Goal: Information Seeking & Learning: Learn about a topic

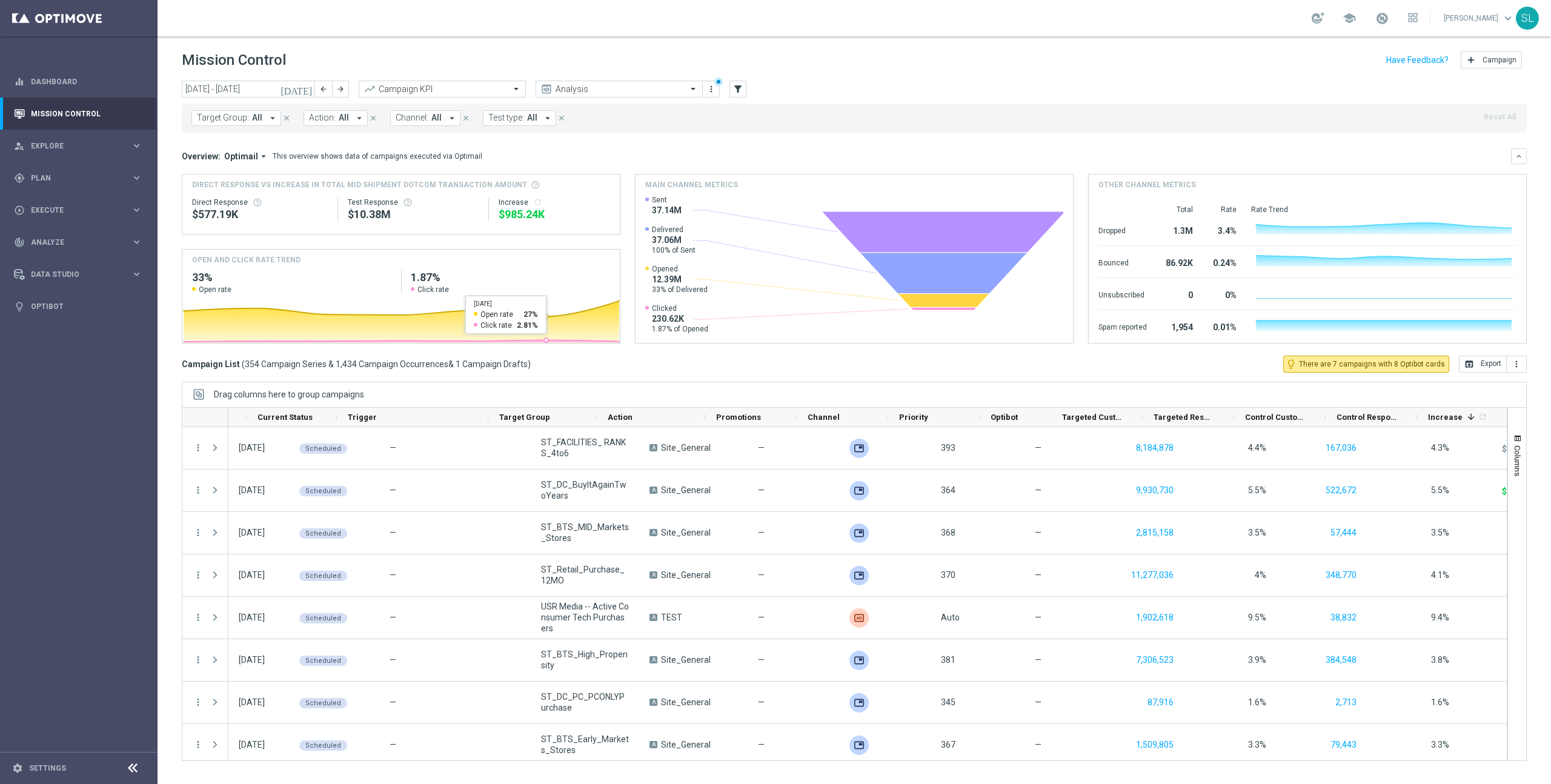
scroll to position [0, 43]
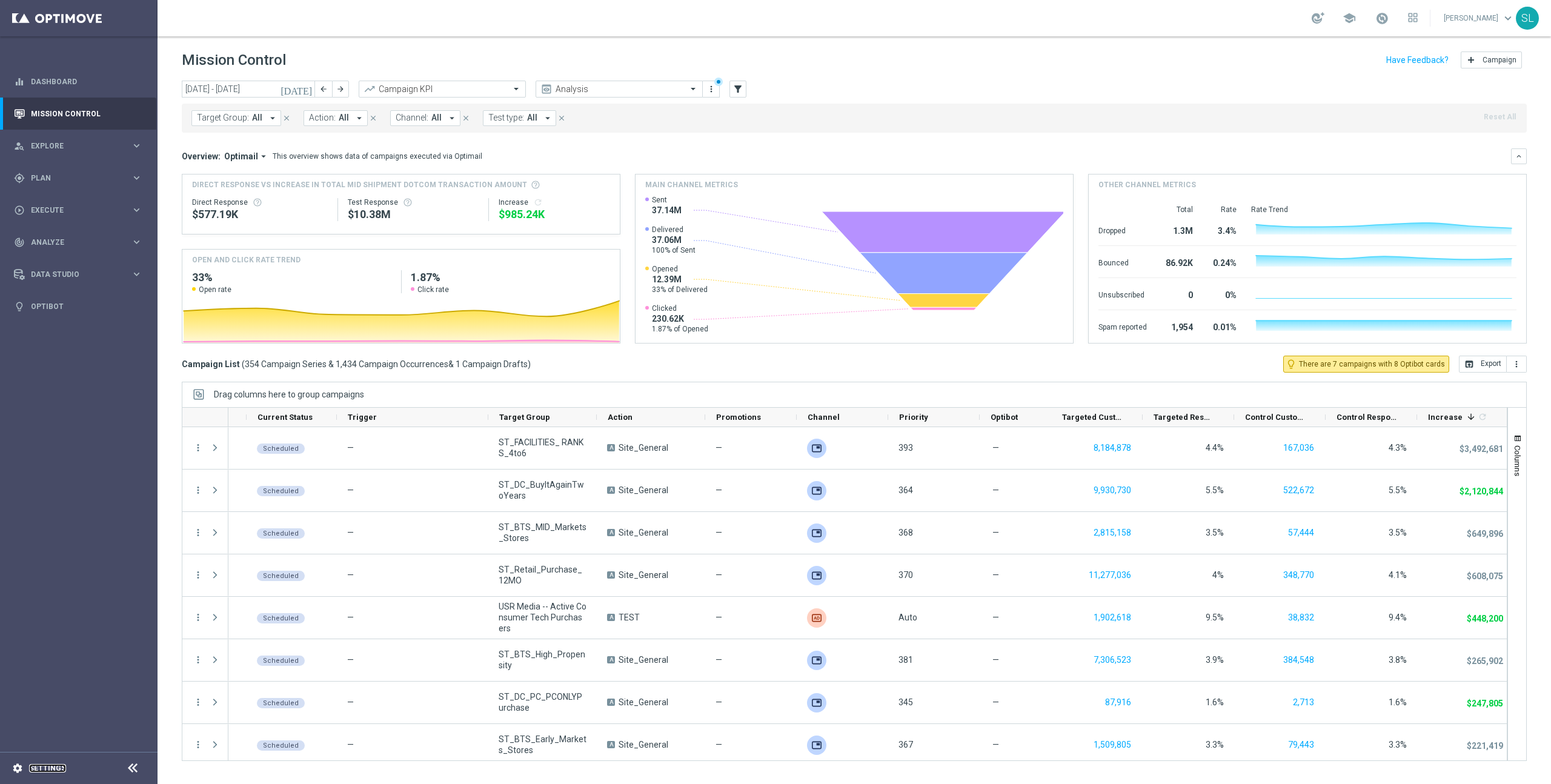
click at [43, 770] on link "Settings" at bounding box center [47, 768] width 37 height 7
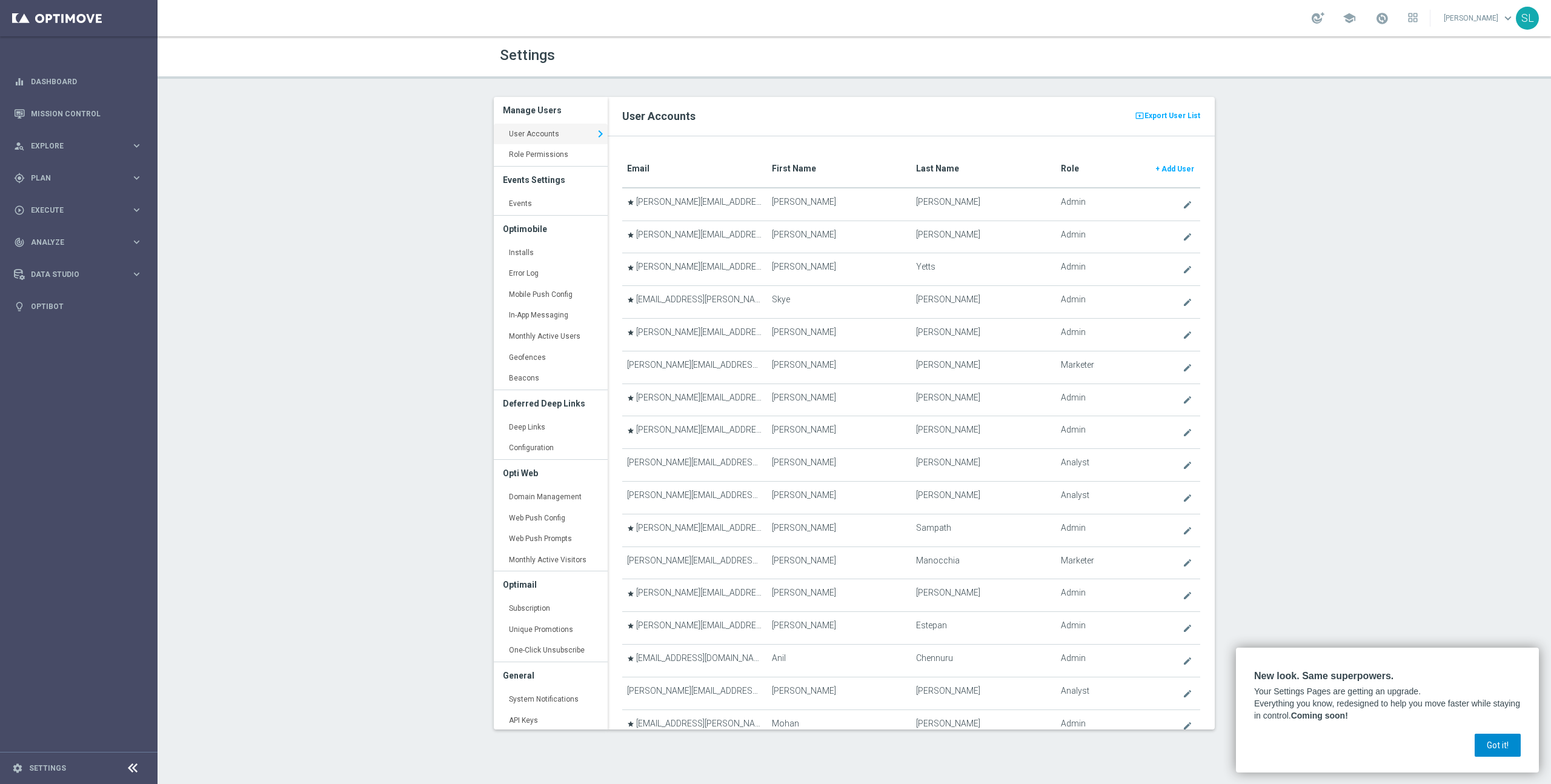
click at [1491, 747] on button "Got it!" at bounding box center [1497, 745] width 46 height 23
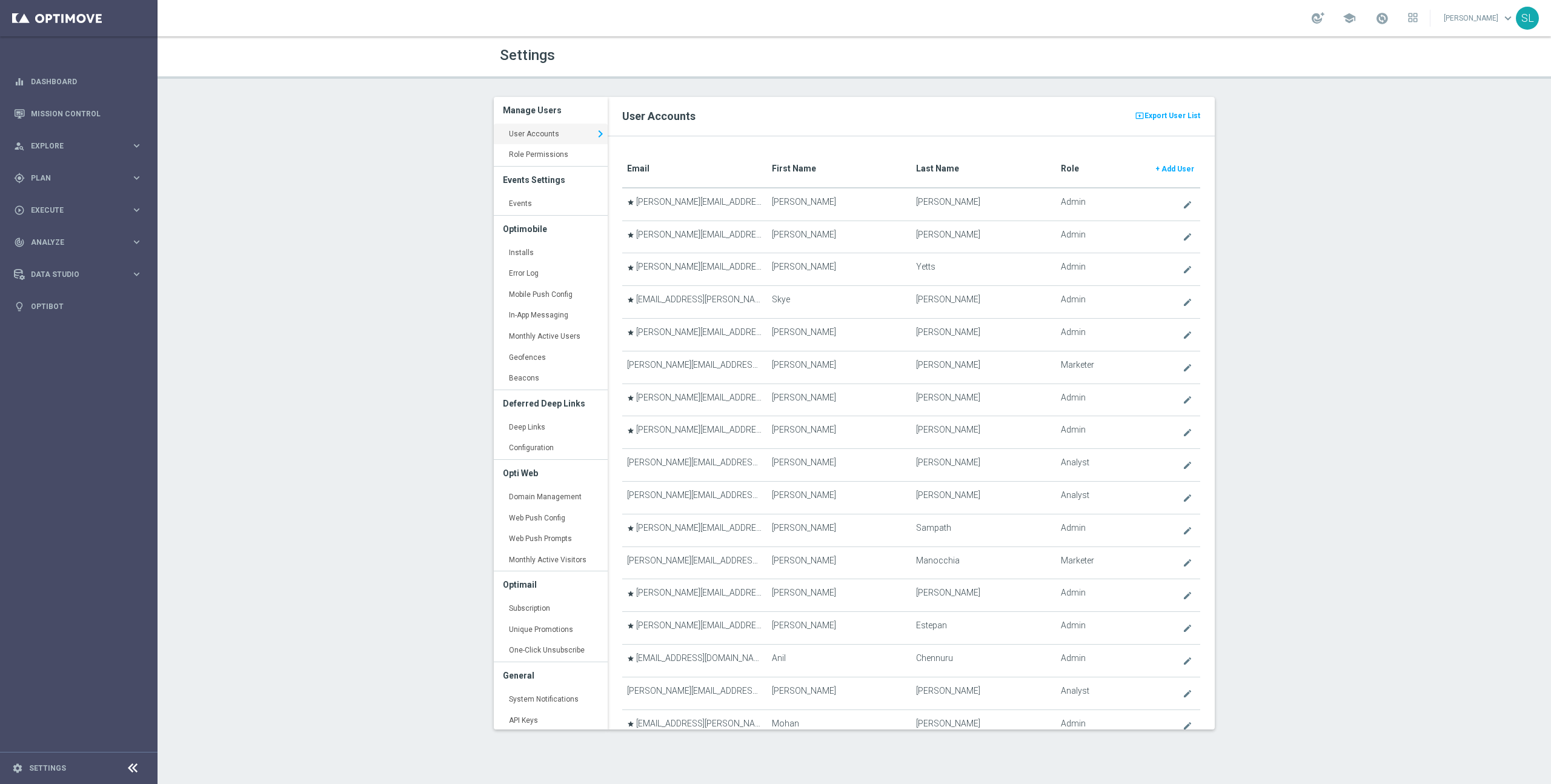
click at [1276, 193] on div "Settings Manage Users User Accounts keyboard_arrow_right Role Permissions keybo…" at bounding box center [854, 409] width 1393 height 747
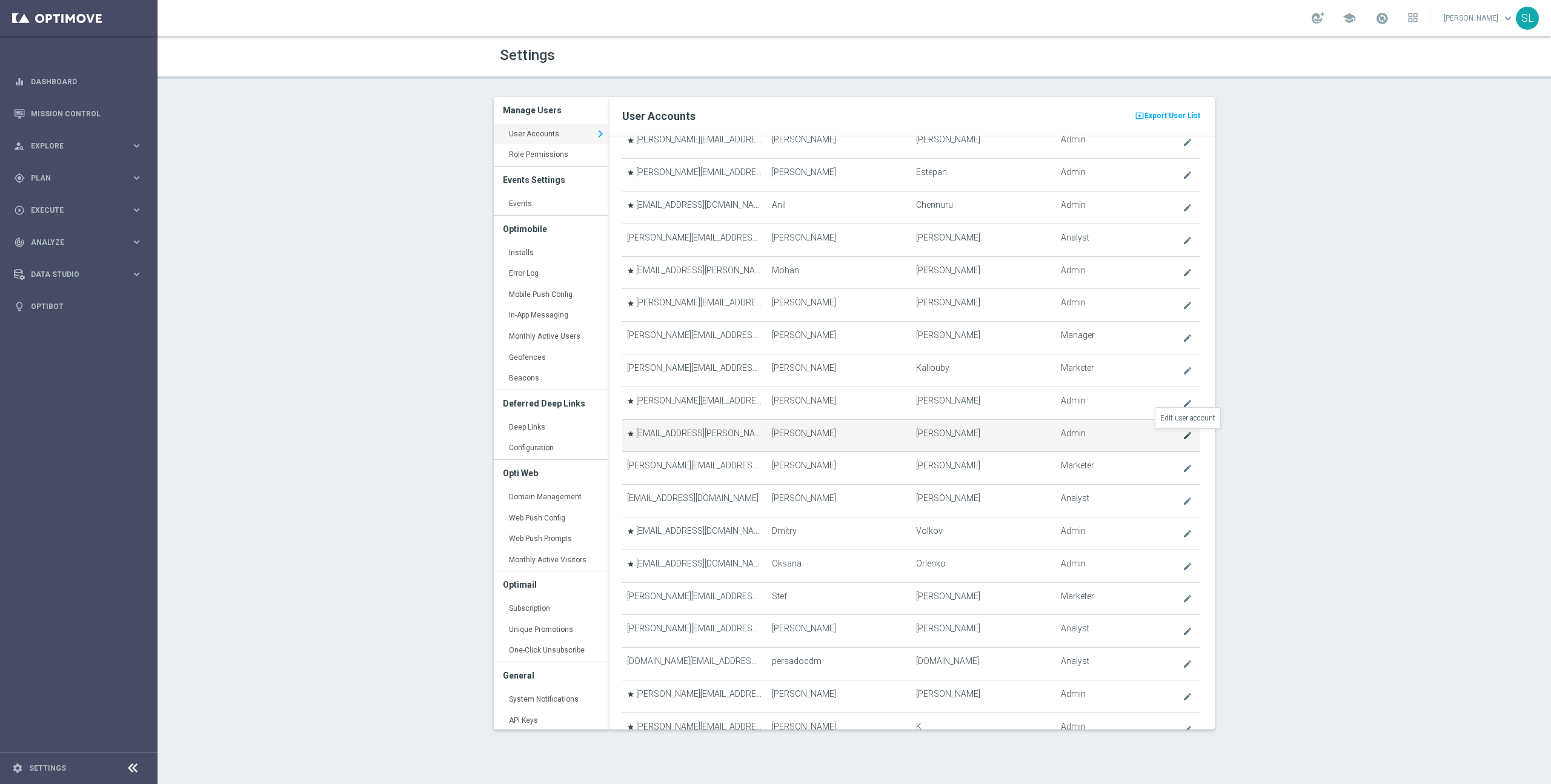
click at [1186, 438] on icon "create" at bounding box center [1186, 435] width 9 height 9
click at [1186, 431] on icon "create" at bounding box center [1186, 435] width 9 height 9
click at [1186, 436] on icon "create" at bounding box center [1186, 435] width 9 height 9
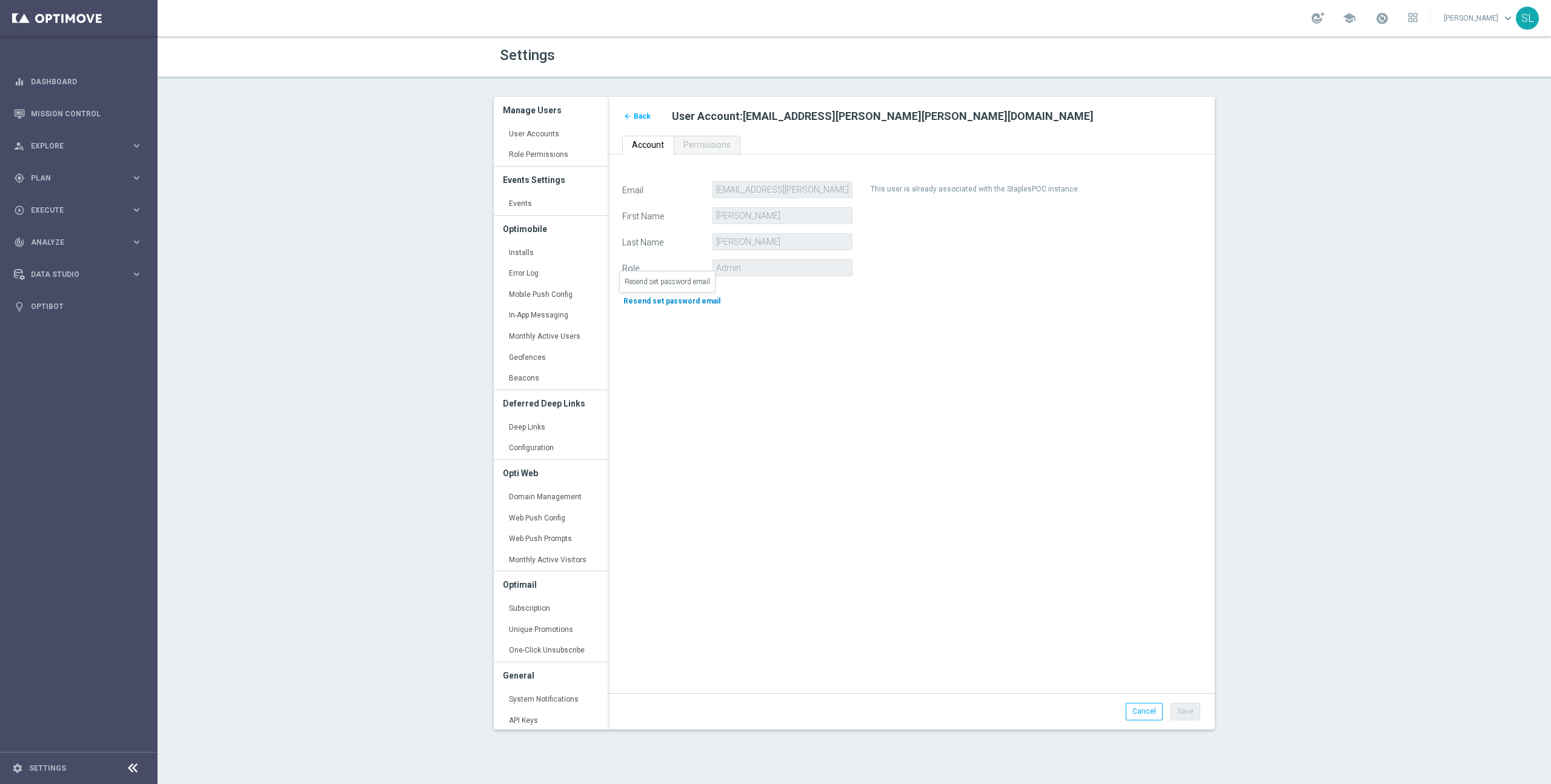
click at [658, 301] on span "Resend set password email" at bounding box center [672, 301] width 97 height 9
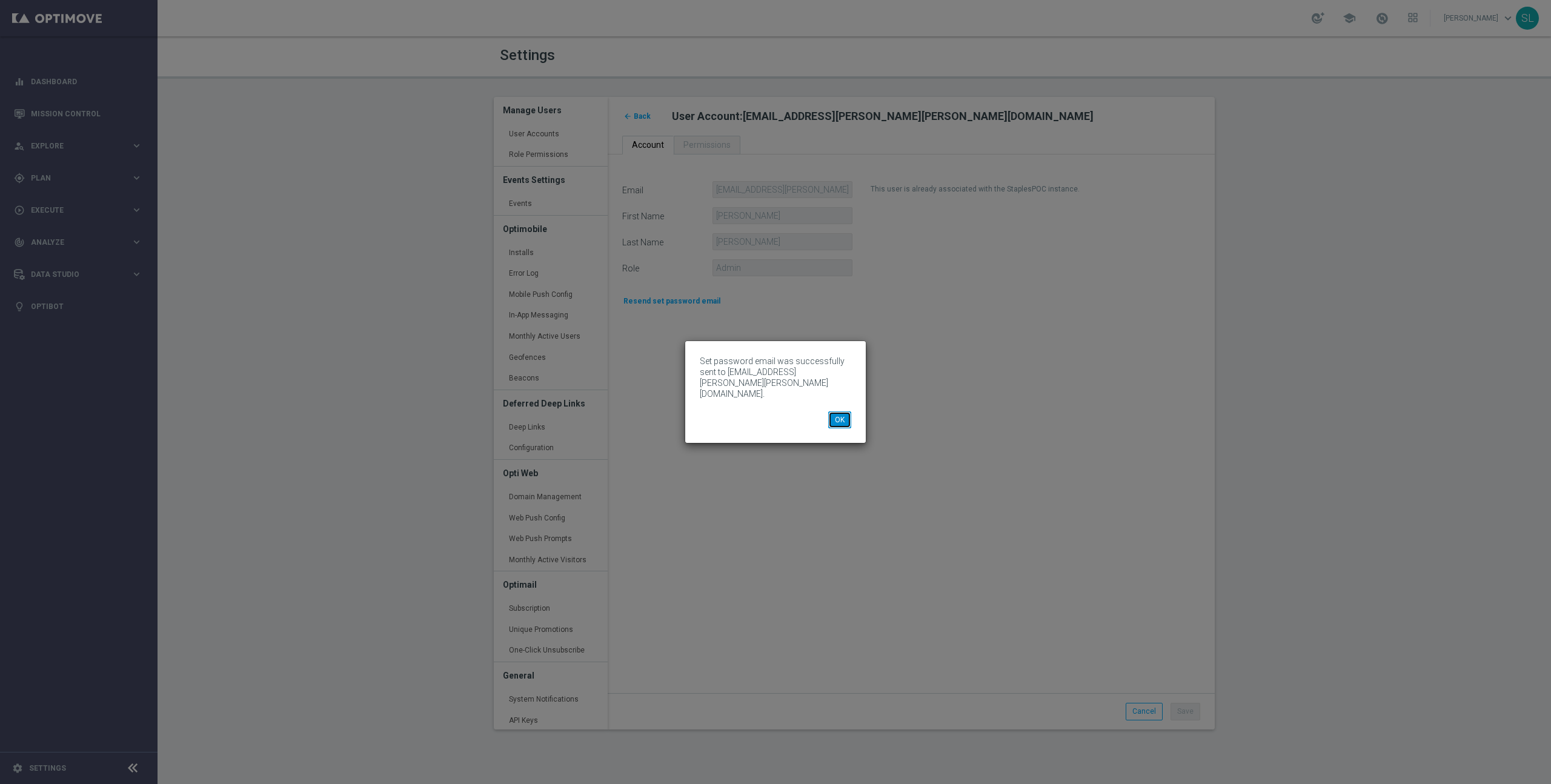
click at [847, 412] on button "OK" at bounding box center [840, 420] width 23 height 17
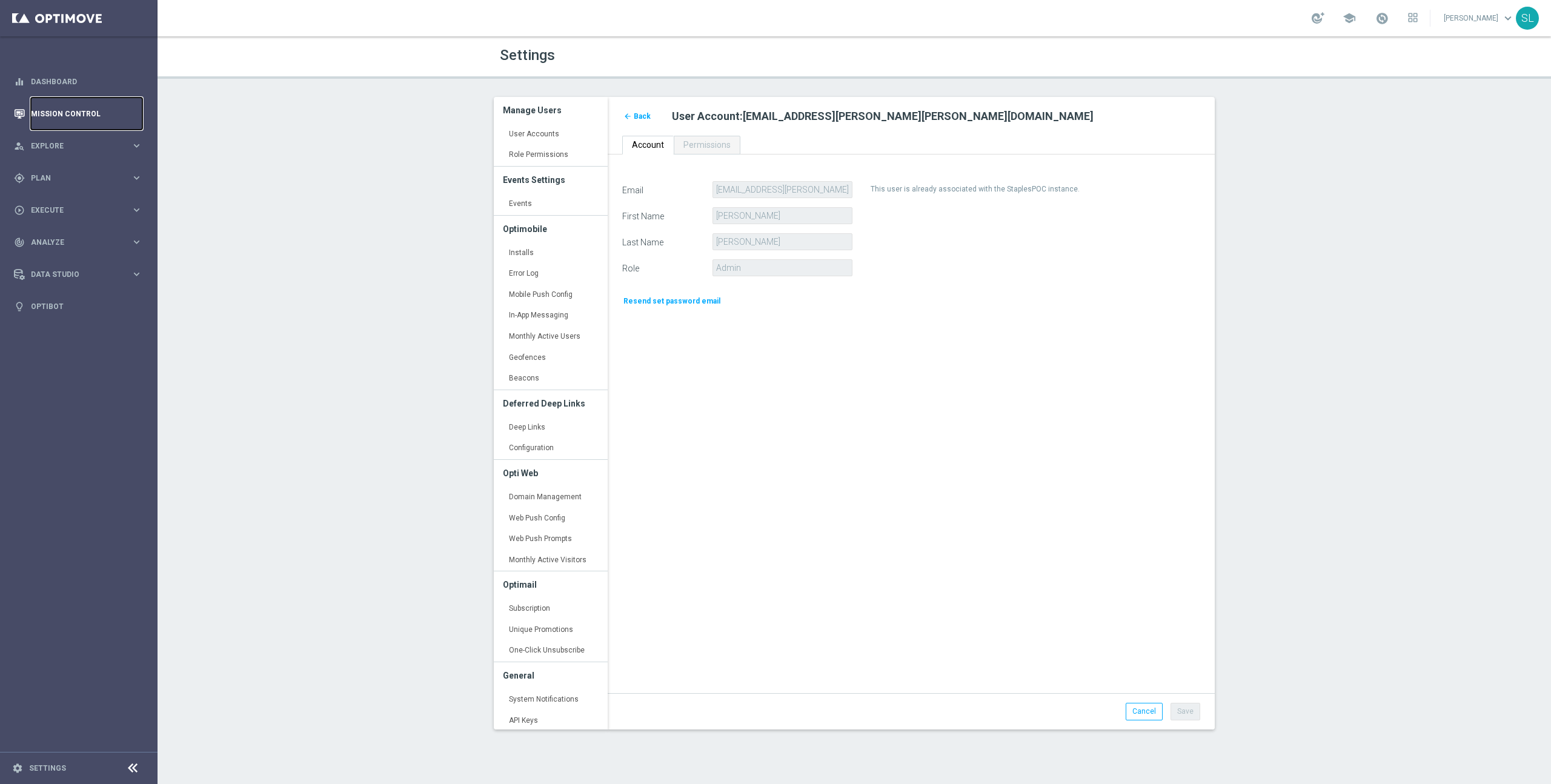
click at [92, 112] on link "Mission Control" at bounding box center [87, 114] width 112 height 32
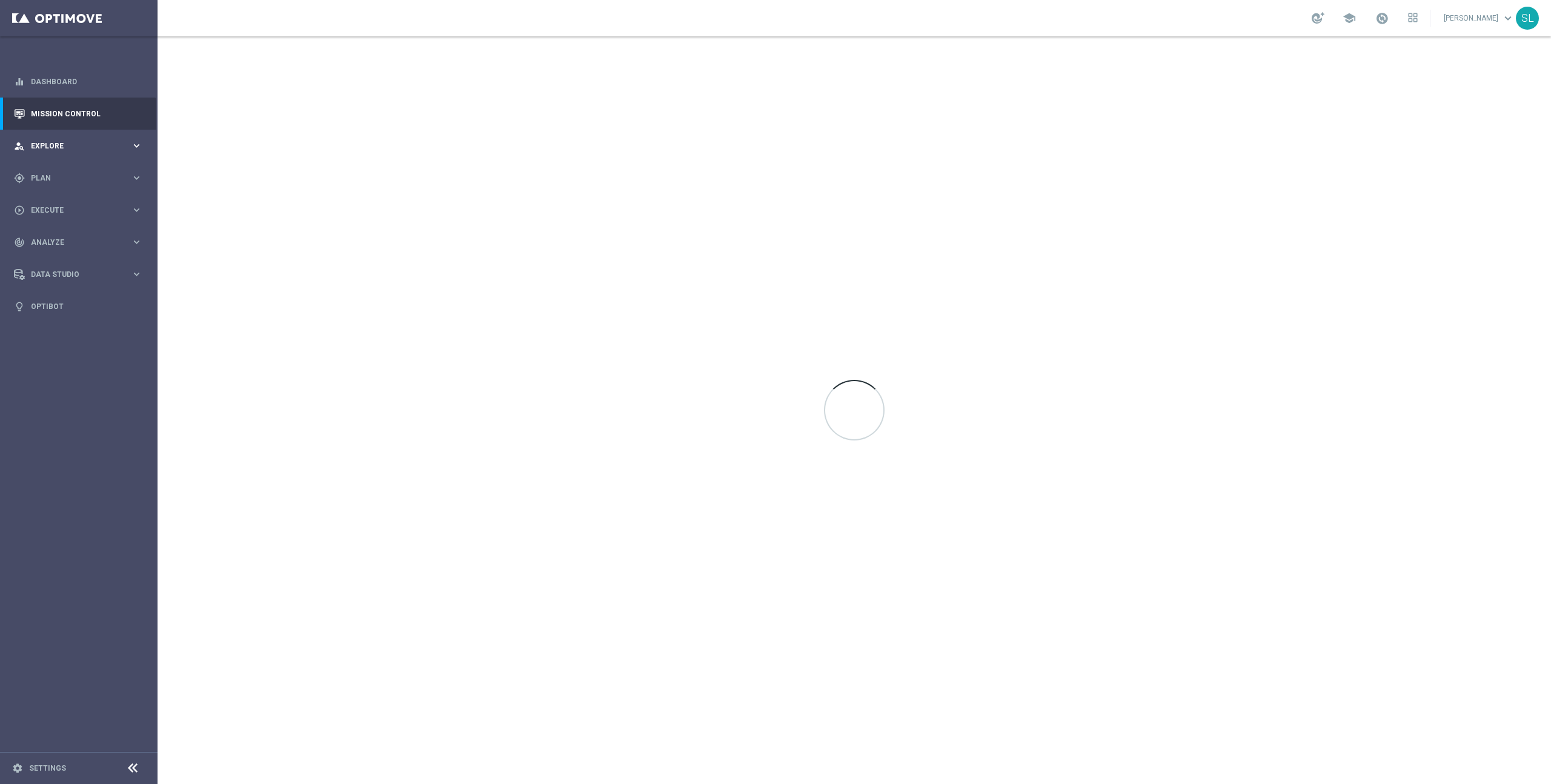
click at [115, 145] on span "Explore" at bounding box center [81, 146] width 100 height 7
click at [71, 207] on link "Customer Model" at bounding box center [78, 207] width 94 height 9
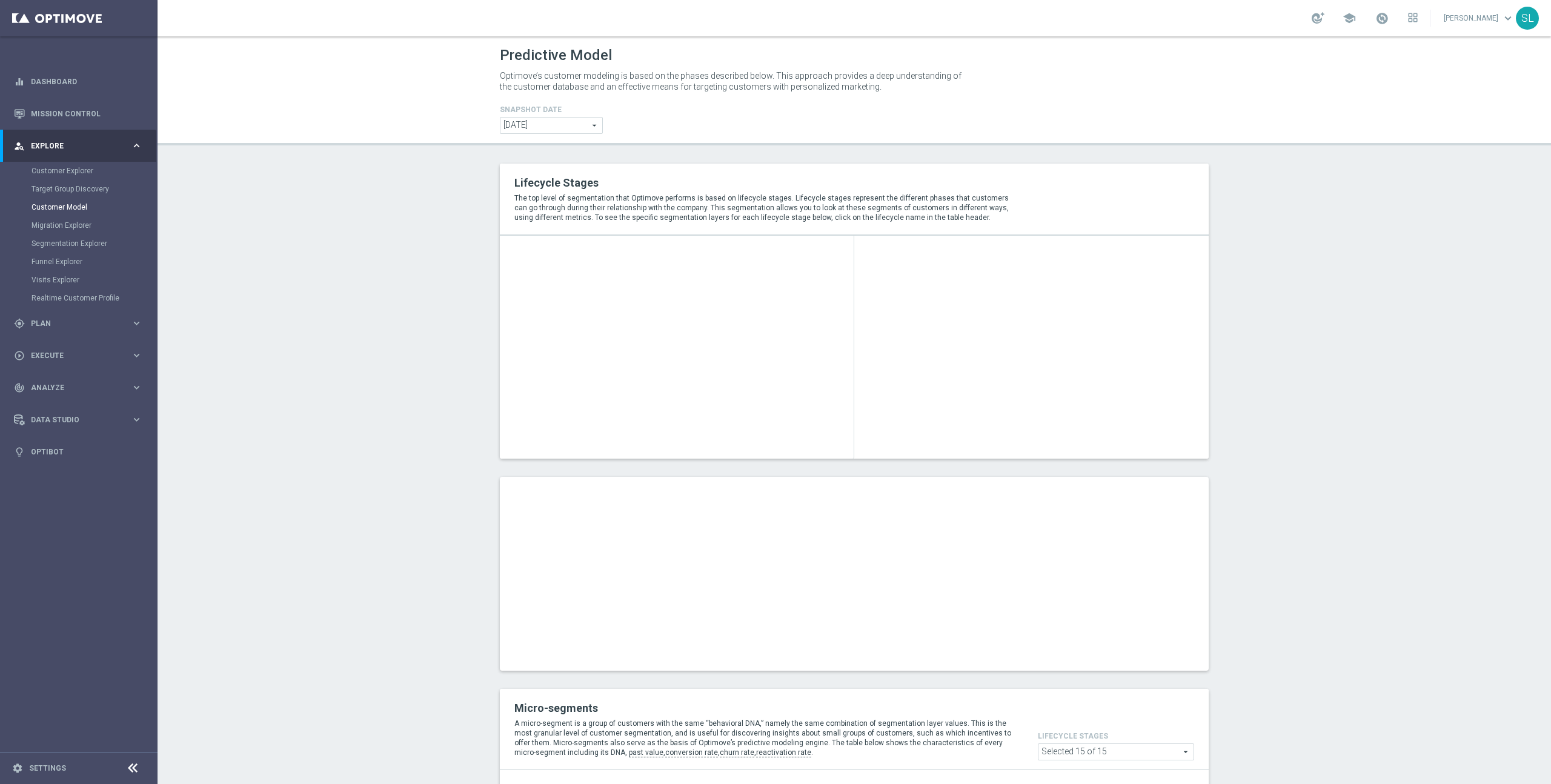
click at [556, 128] on span "[DATE]" at bounding box center [551, 125] width 101 height 16
click at [559, 160] on span "[DATE]" at bounding box center [552, 158] width 90 height 9
type input "[DATE]"
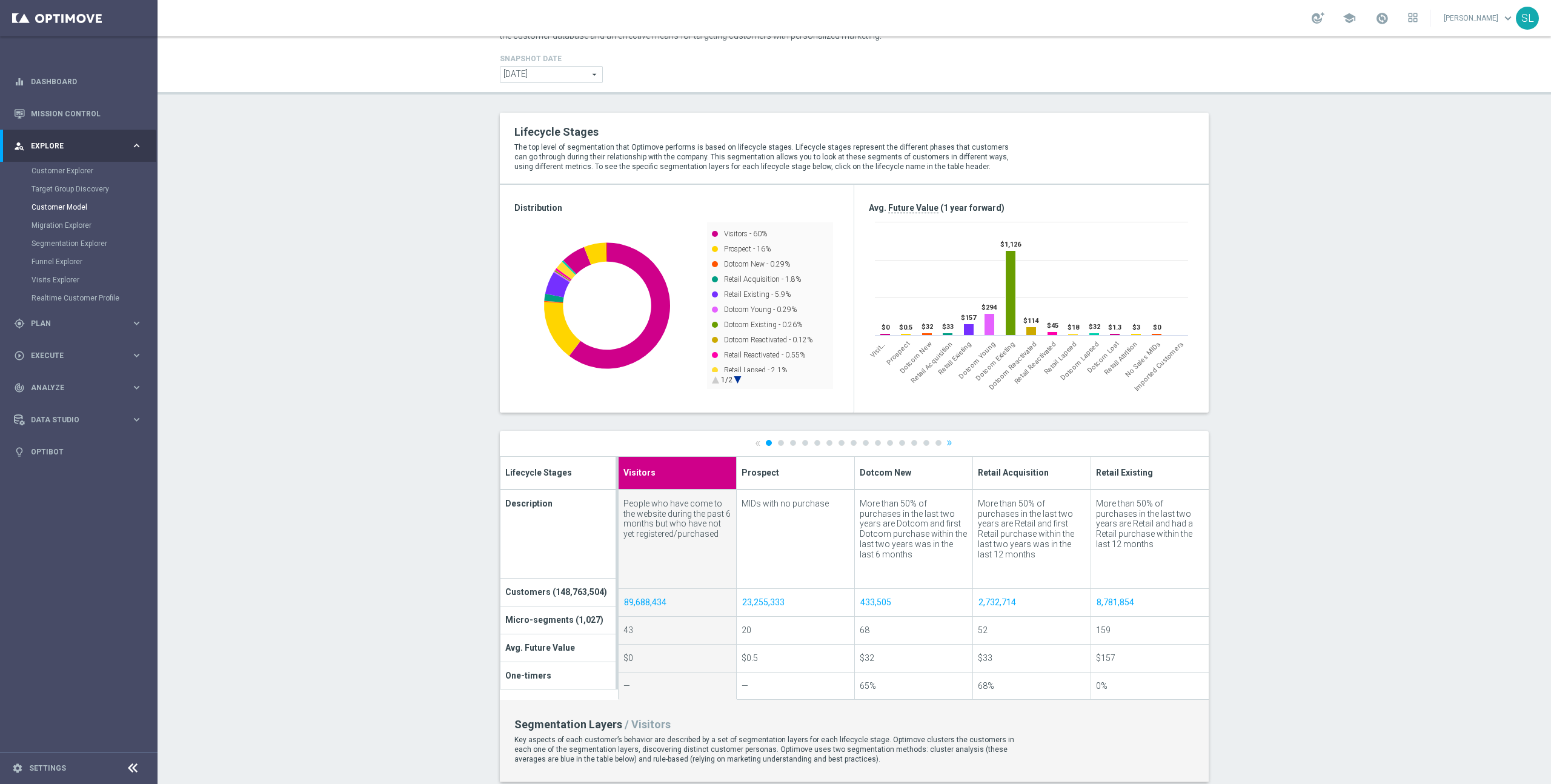
scroll to position [43, 0]
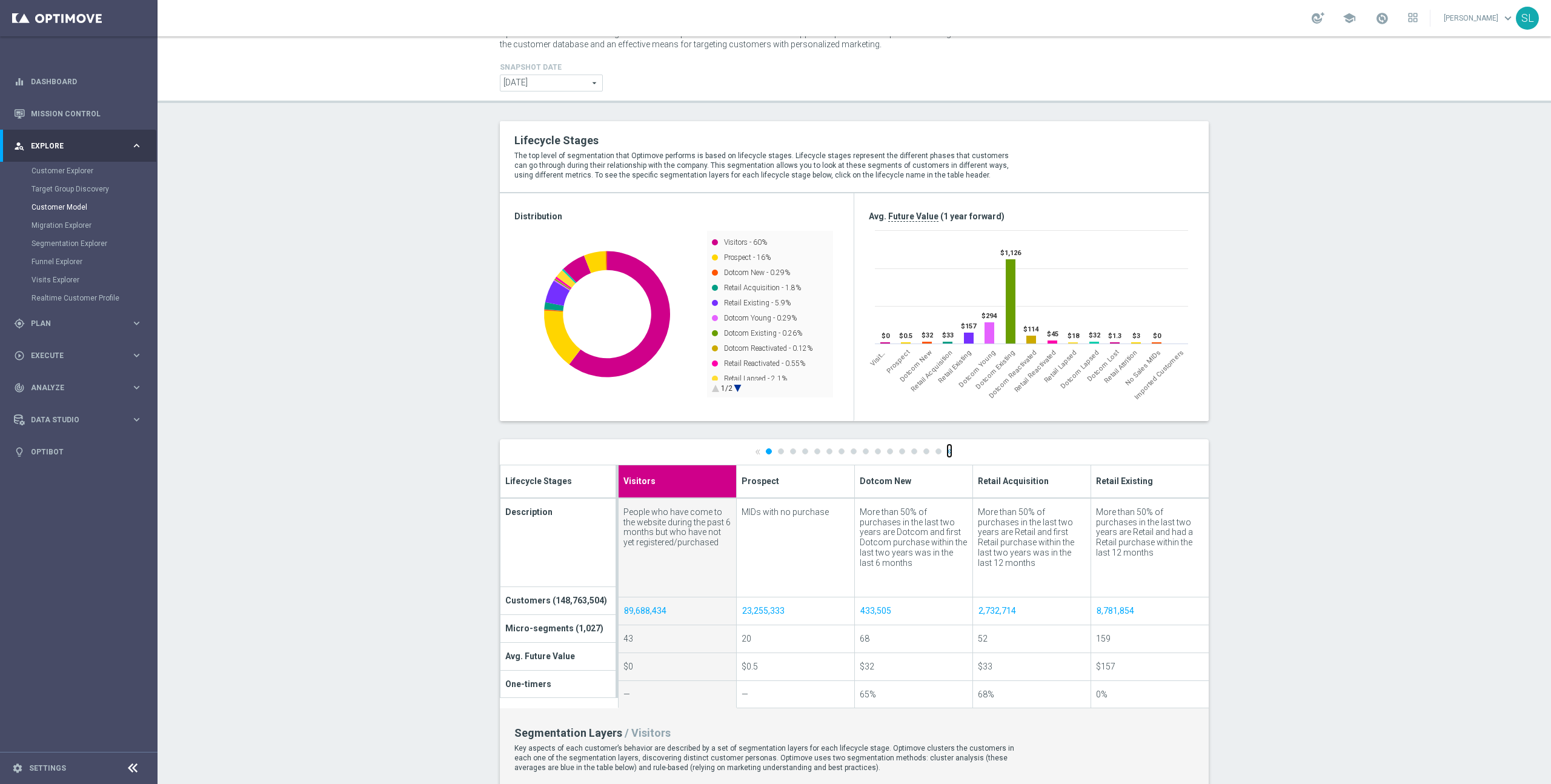
click at [950, 449] on link "»" at bounding box center [949, 451] width 6 height 8
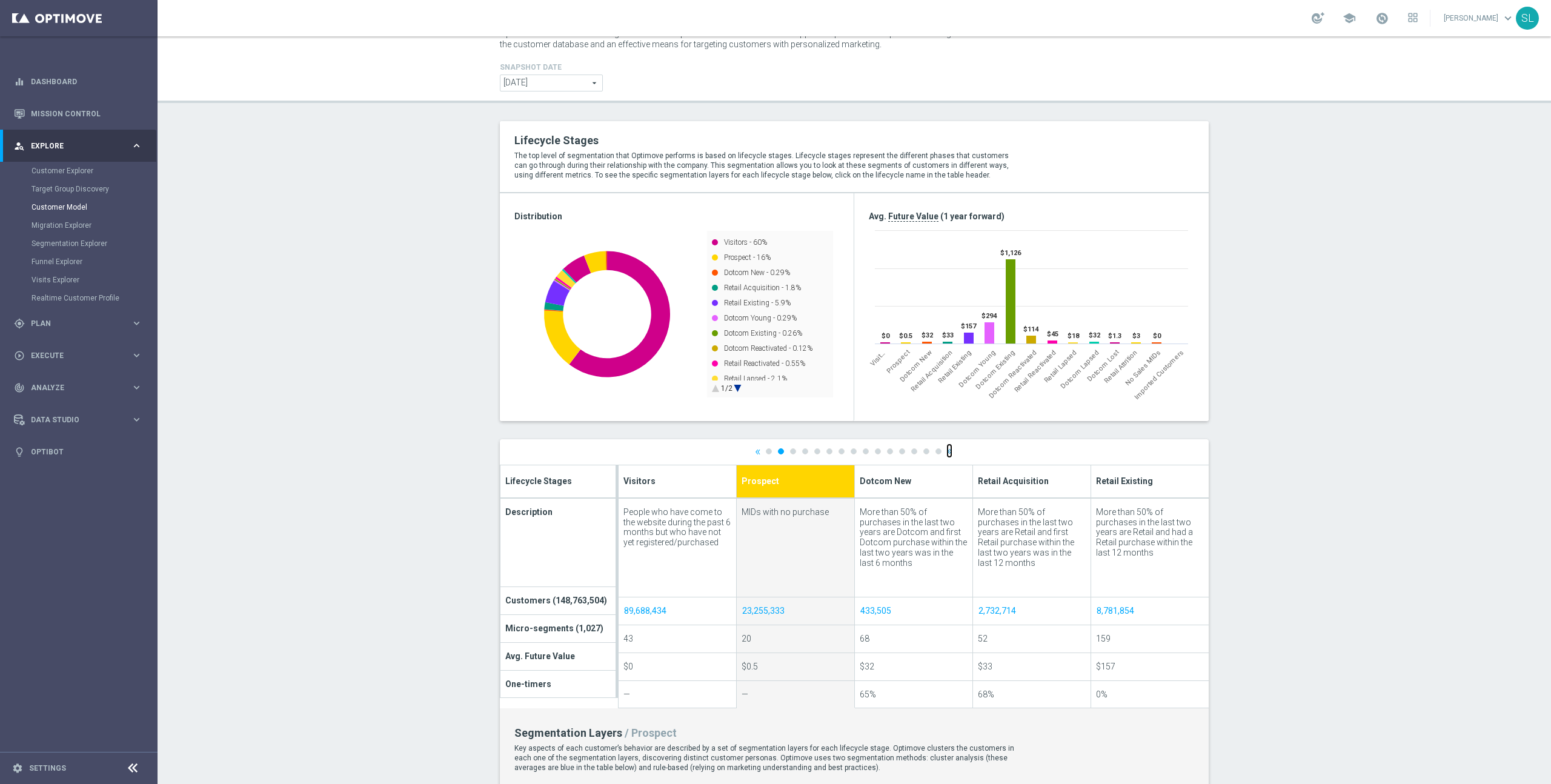
click at [950, 449] on link "»" at bounding box center [949, 451] width 6 height 8
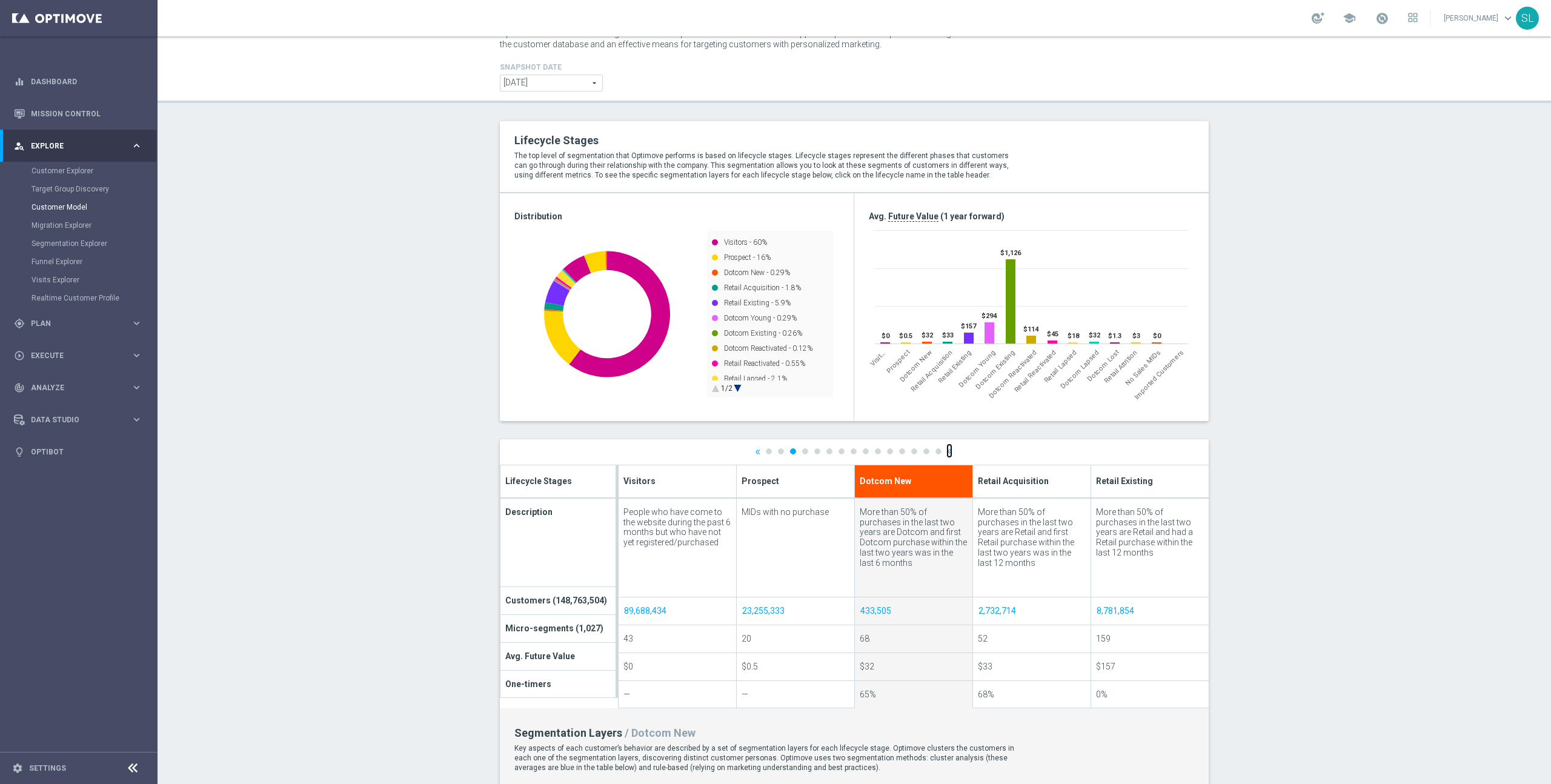
click at [950, 449] on link "»" at bounding box center [949, 451] width 6 height 8
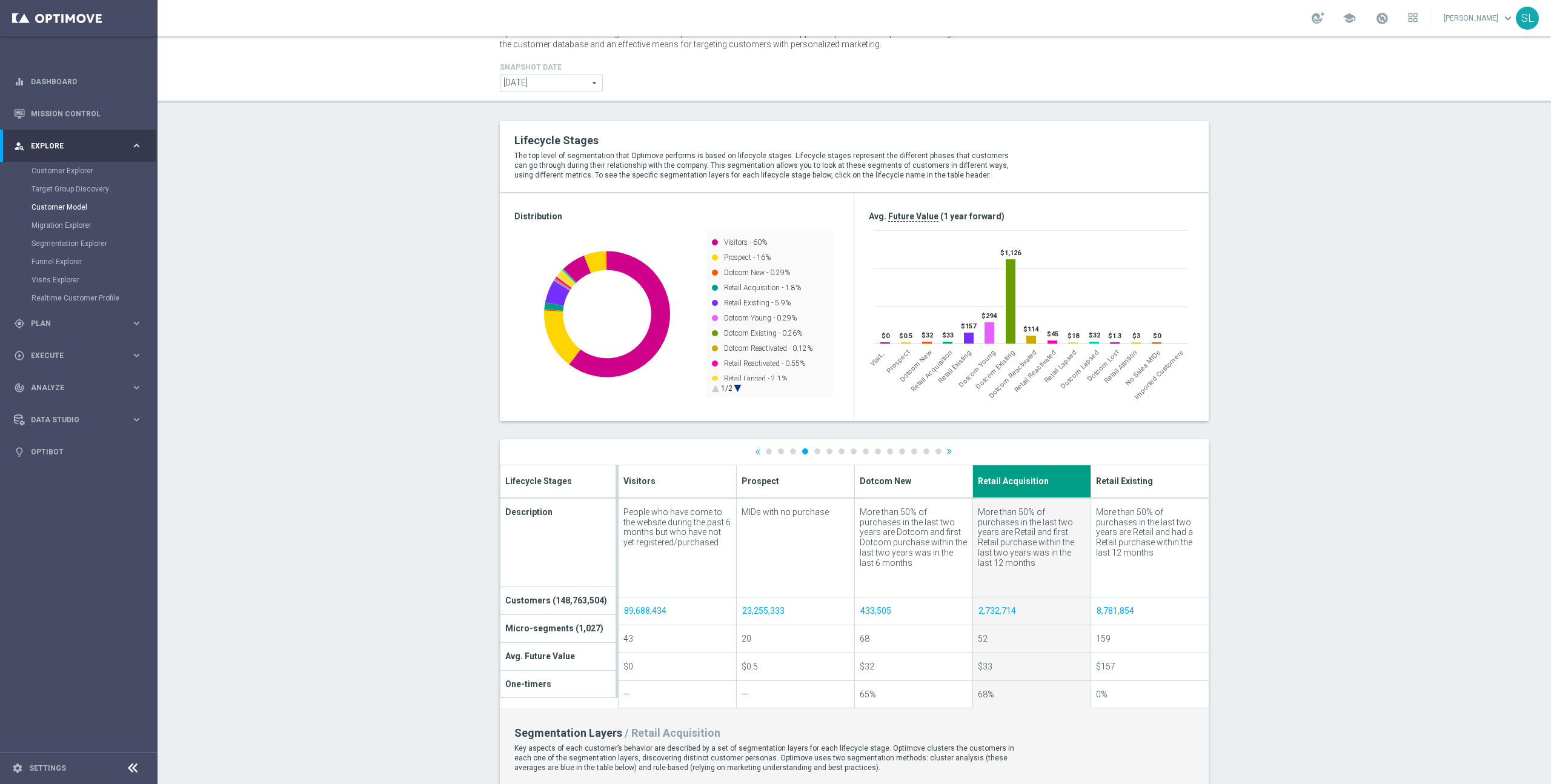
click at [950, 449] on div at bounding box center [854, 742] width 709 height 606
click at [951, 450] on link "»" at bounding box center [949, 451] width 6 height 8
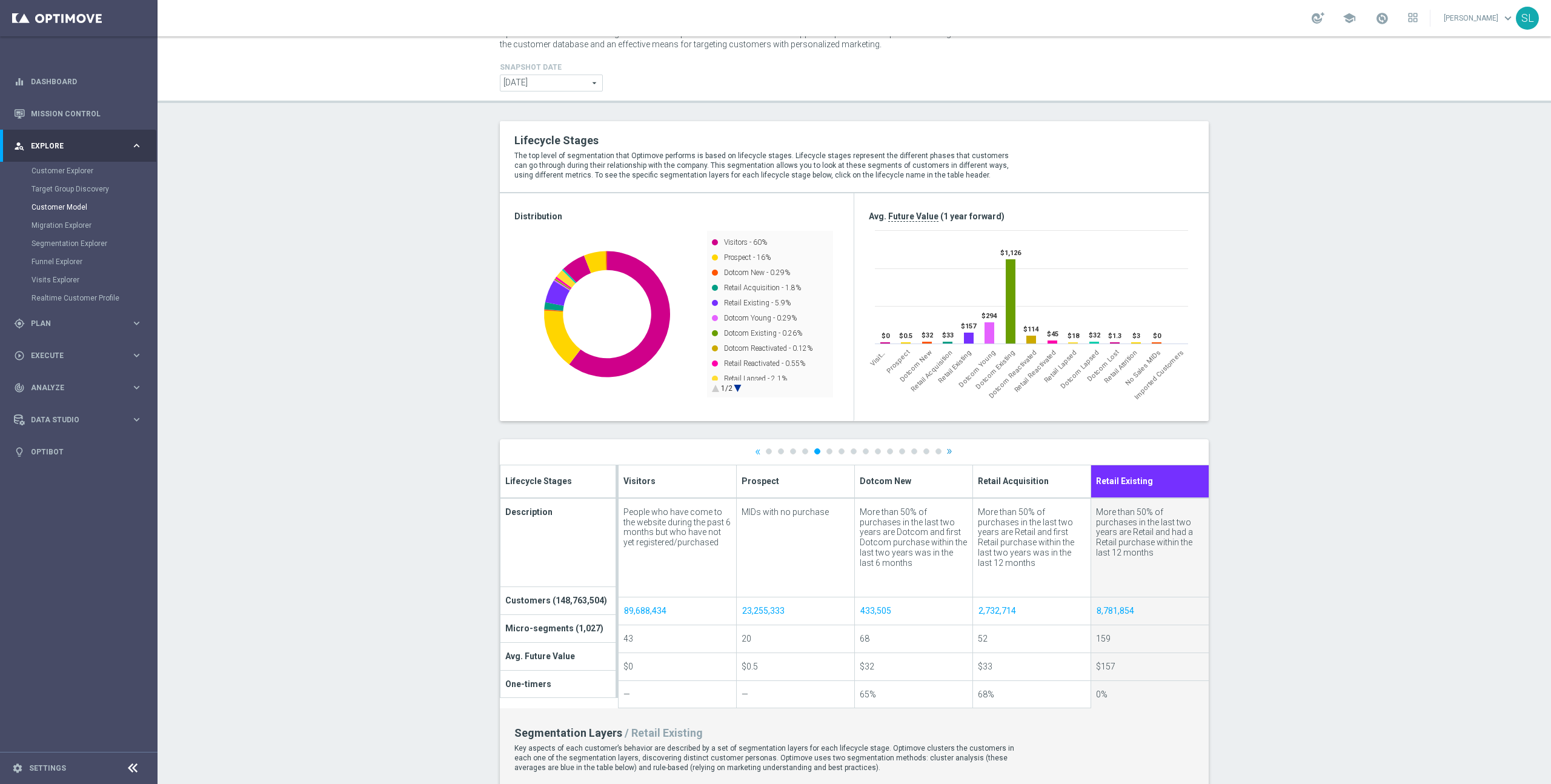
click at [876, 451] on link "10" at bounding box center [878, 451] width 6 height 6
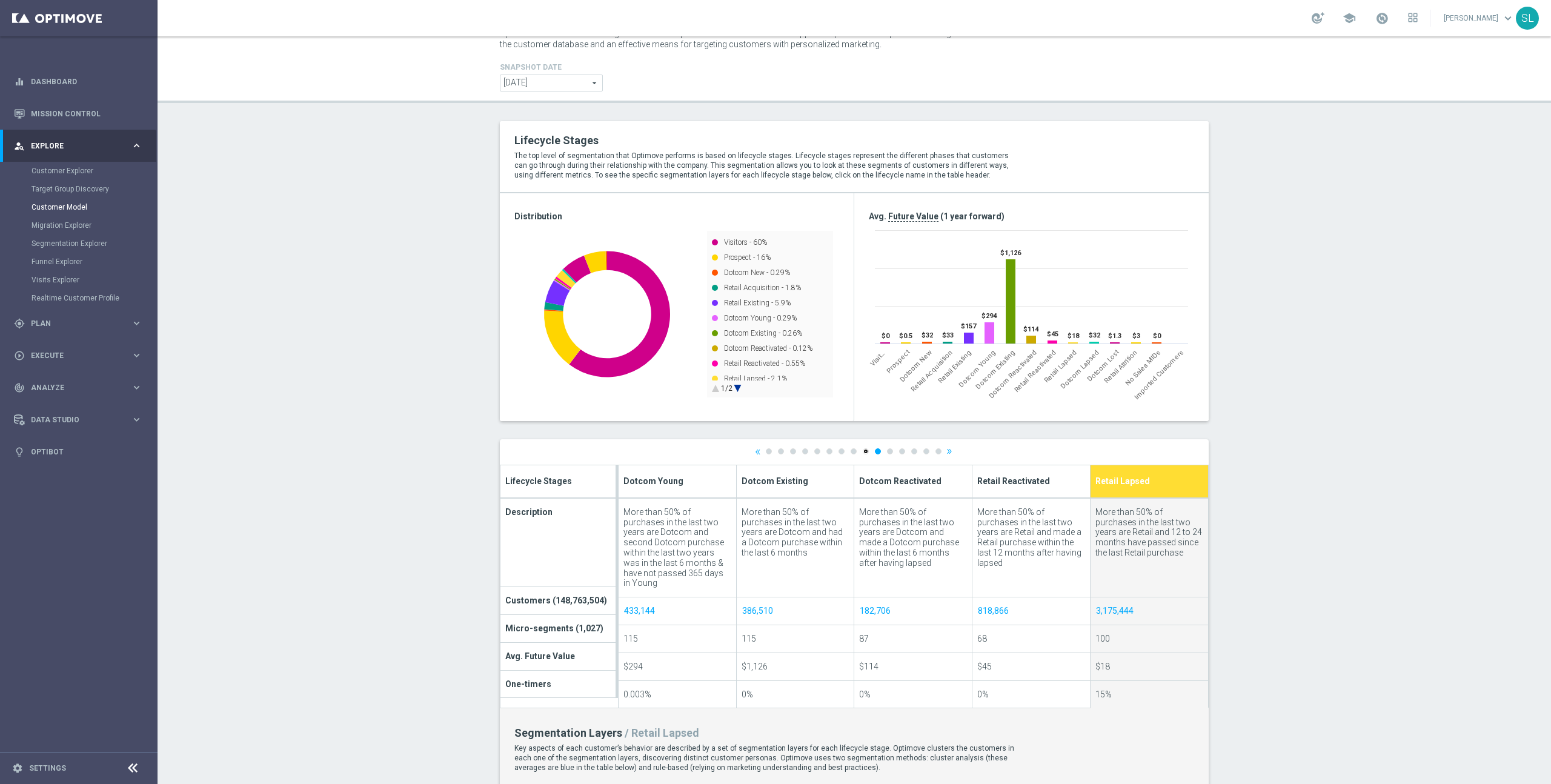
click at [868, 449] on link "9" at bounding box center [865, 451] width 6 height 6
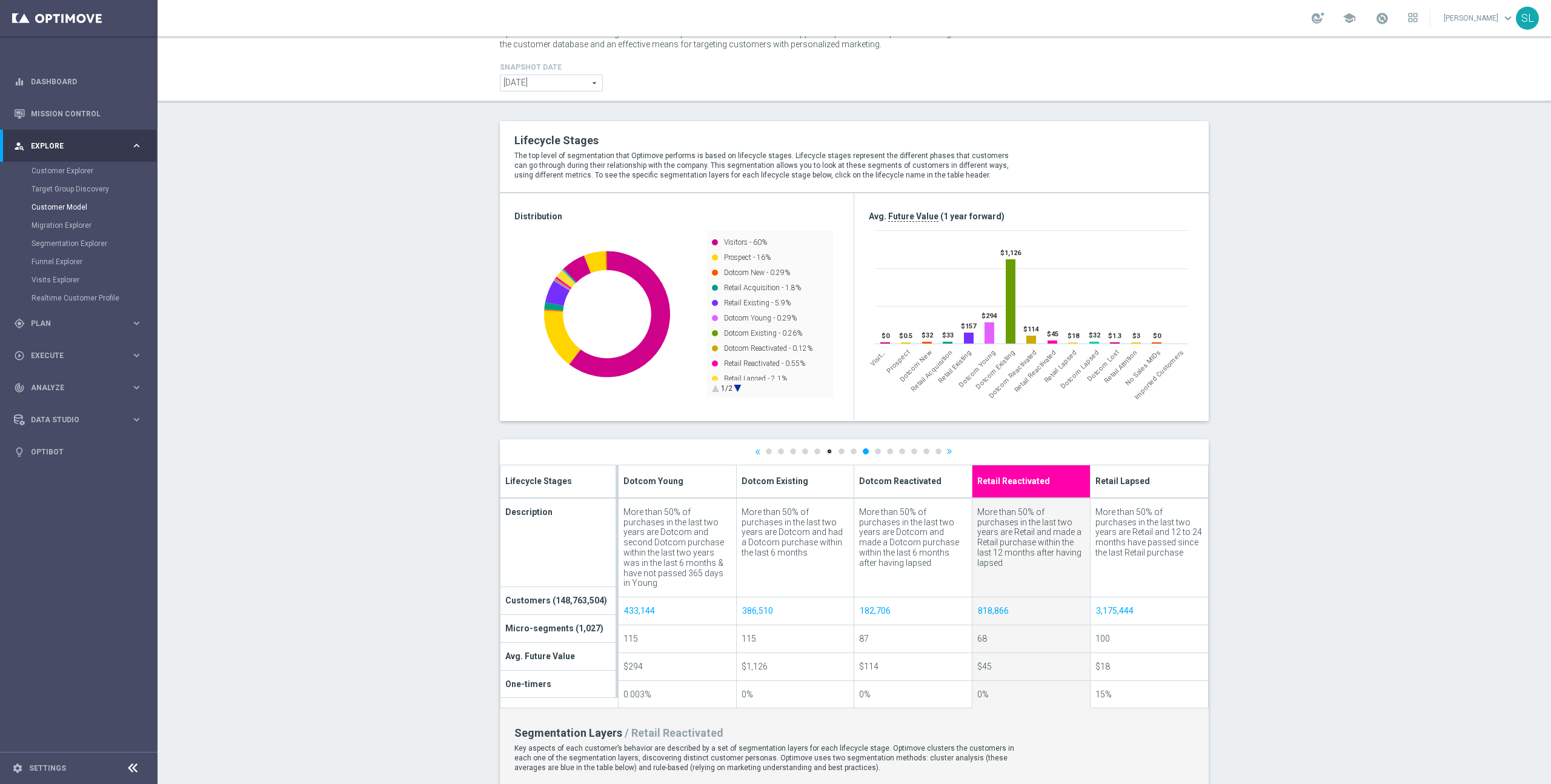
click at [828, 451] on link "6" at bounding box center [829, 451] width 6 height 6
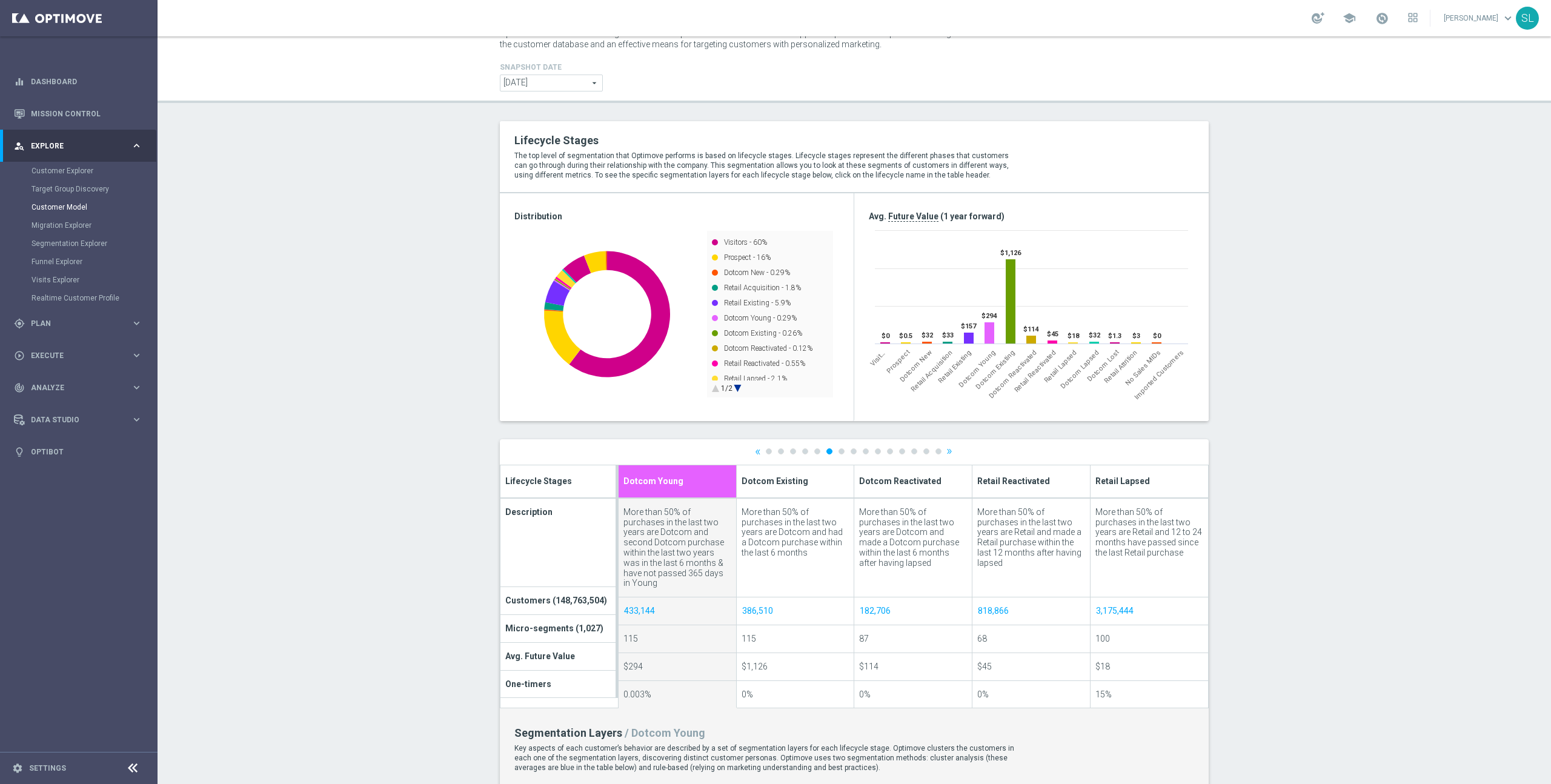
click at [754, 452] on div "« 1 2 3 4 5 6 7 8 9 10 11 12 13 14 15 »" at bounding box center [854, 451] width 709 height 25
click at [758, 450] on link "«" at bounding box center [757, 451] width 6 height 8
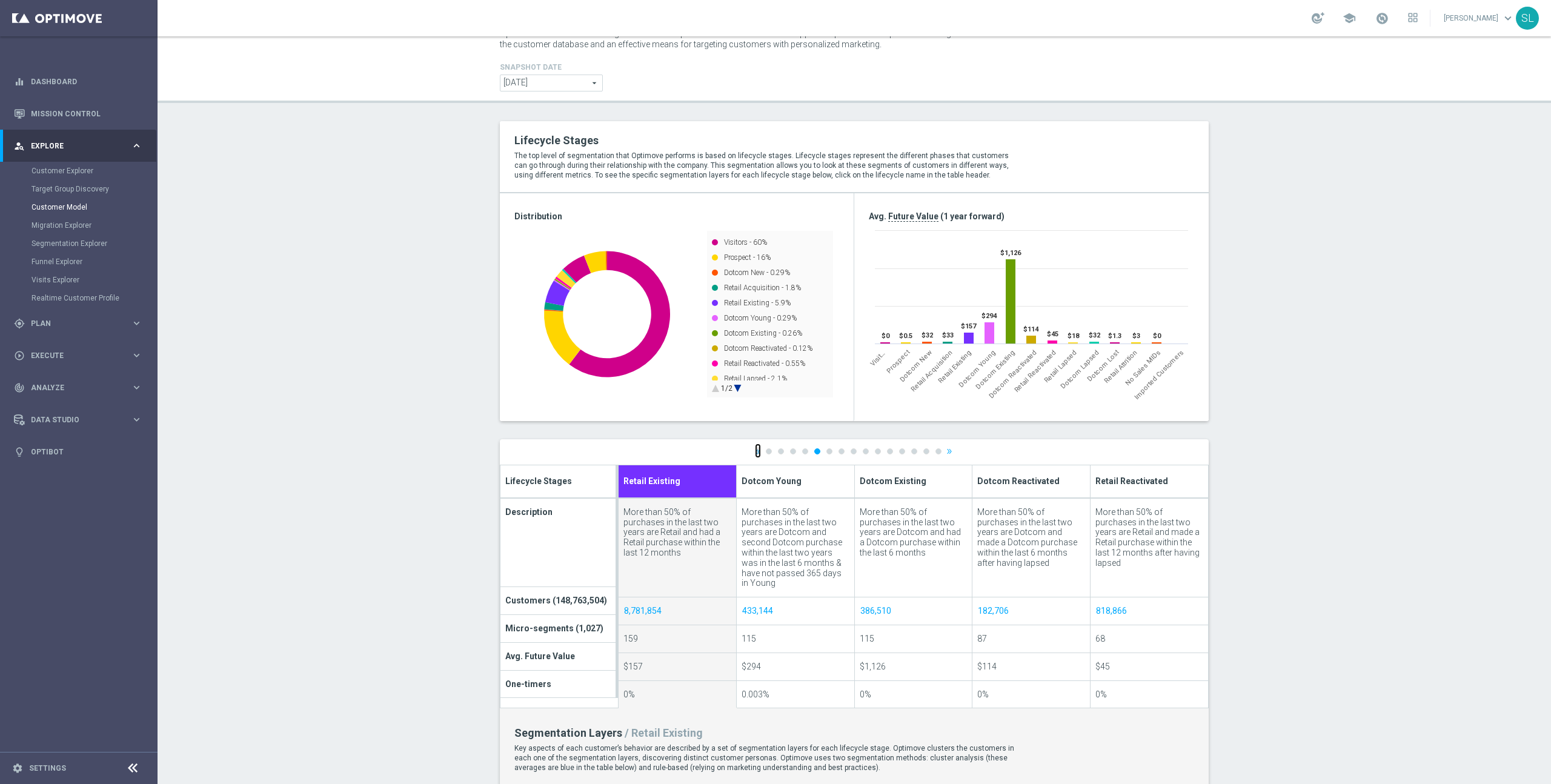
click at [758, 450] on link "«" at bounding box center [757, 451] width 6 height 8
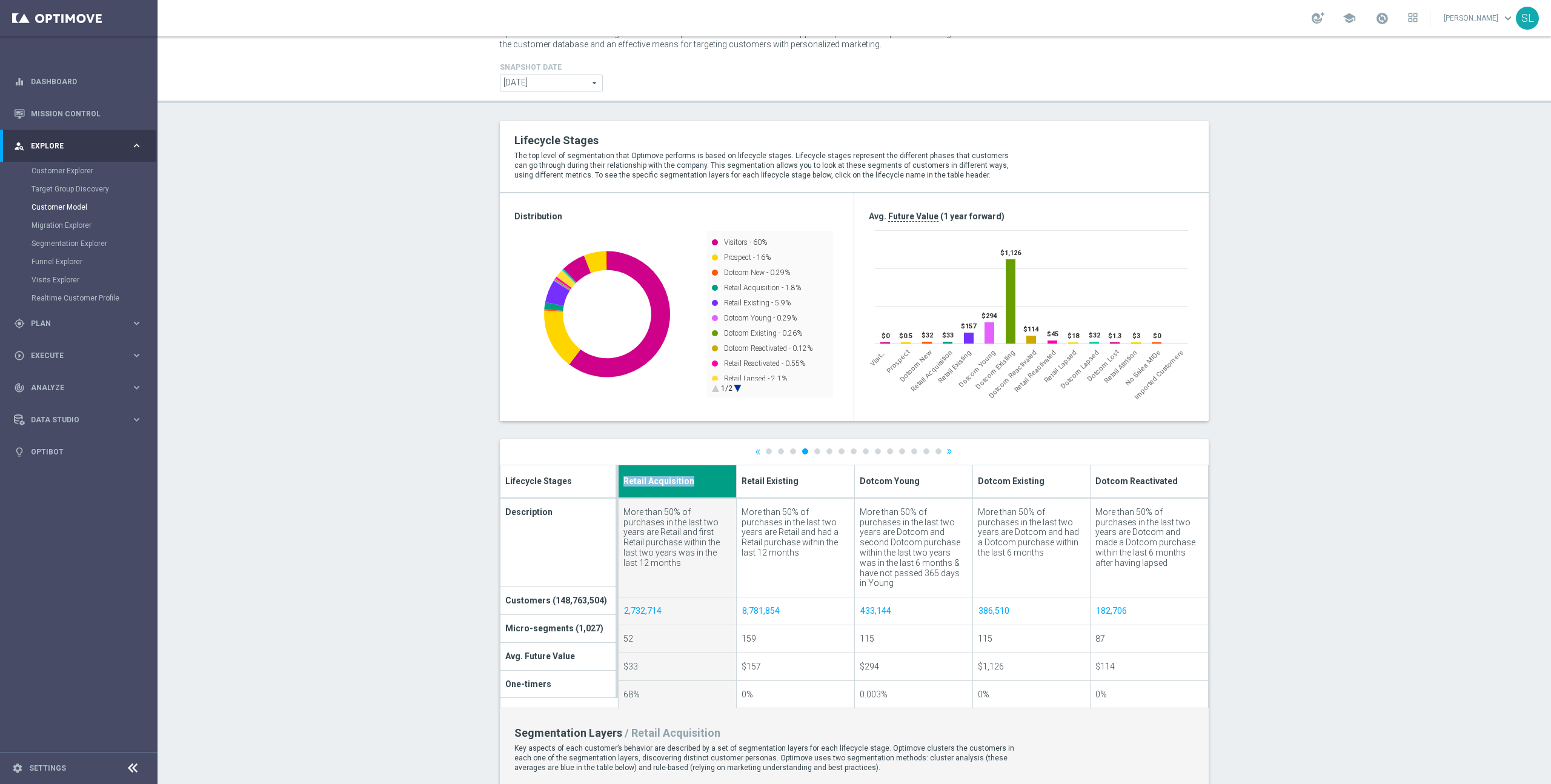
drag, startPoint x: 704, startPoint y: 483, endPoint x: 623, endPoint y: 483, distance: 81.0
click at [623, 483] on th "Retail Acquisition" at bounding box center [677, 481] width 118 height 33
copy span "Retail Acquisition"
drag, startPoint x: 660, startPoint y: 561, endPoint x: 618, endPoint y: 514, distance: 63.0
click at [619, 514] on td "More than 50% of purchases in the last two years are Retail and first Retail pu…" at bounding box center [677, 547] width 118 height 99
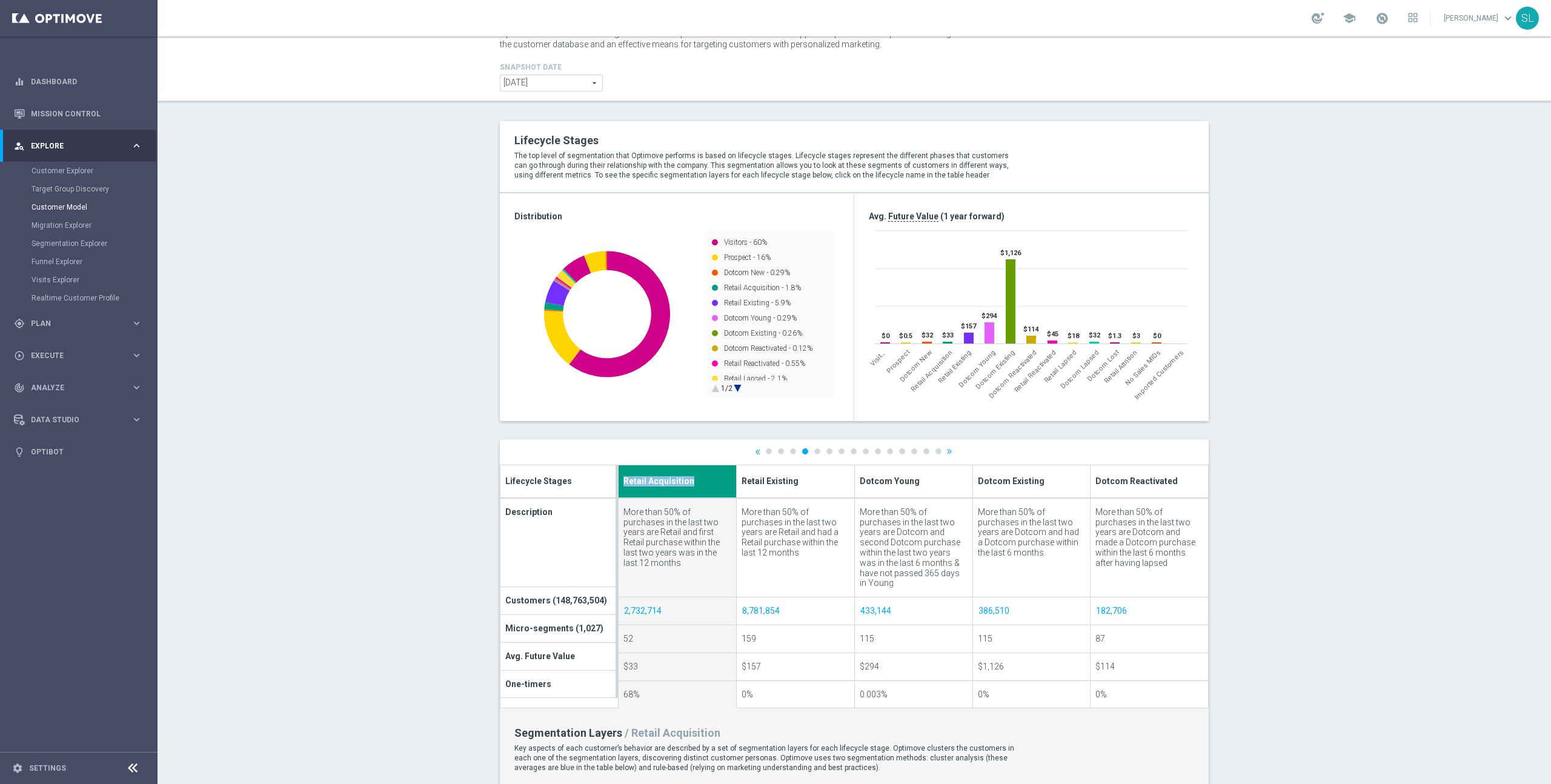
copy div "More than 50% of purchases in the last two years are Retail and first Retail pu…"
drag, startPoint x: 931, startPoint y: 483, endPoint x: 860, endPoint y: 481, distance: 71.0
click at [861, 481] on th "Dotcom Young" at bounding box center [912, 481] width 118 height 33
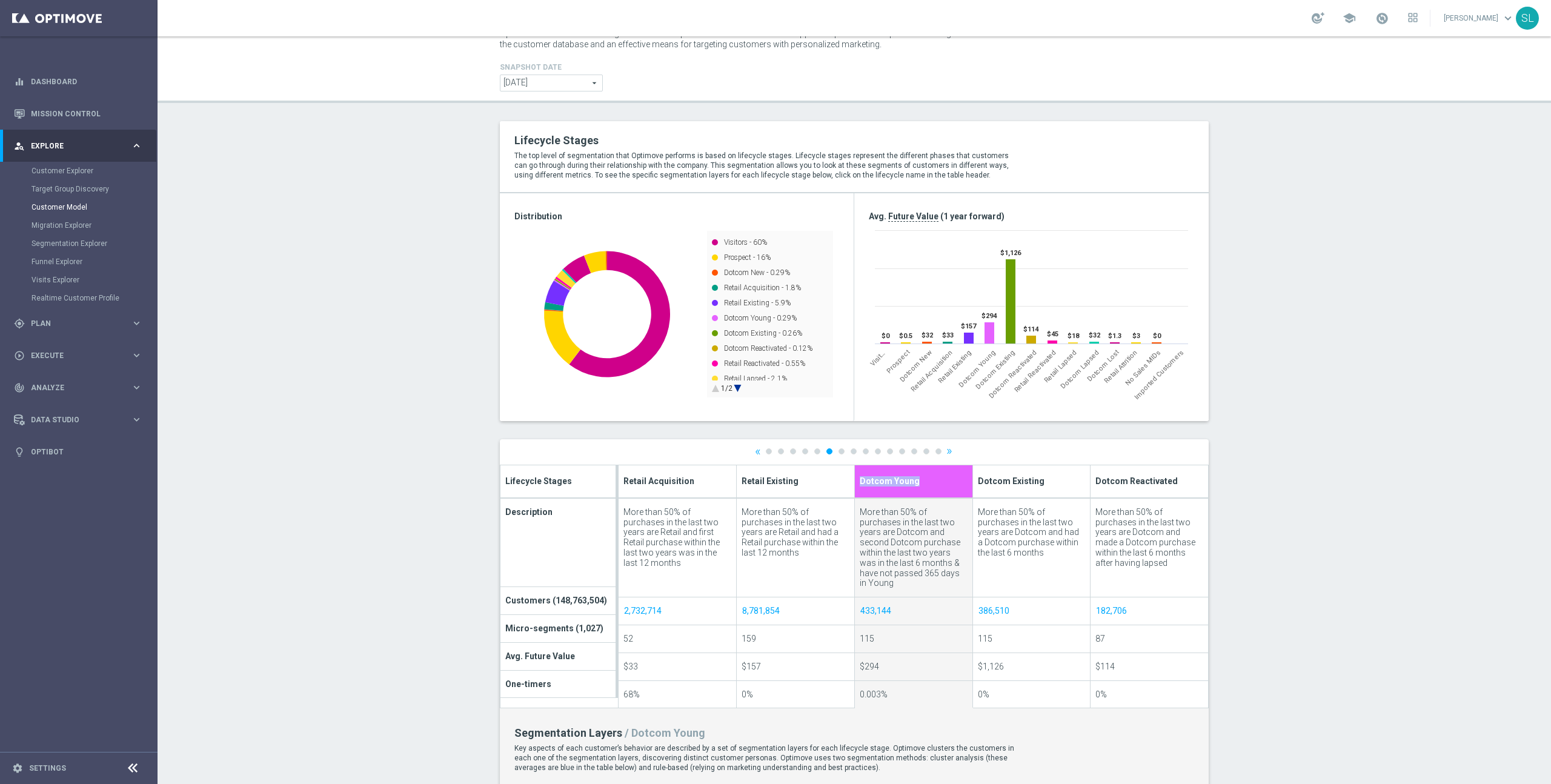
drag, startPoint x: 930, startPoint y: 577, endPoint x: 857, endPoint y: 511, distance: 98.4
click at [857, 511] on td "More than 50% of purchases in the last two years are Dotcom and second Dotcom p…" at bounding box center [912, 547] width 118 height 99
copy div "More than 50% of purchases in the last two years are Dotcom and second Dotcom p…"
click at [949, 452] on link "»" at bounding box center [949, 451] width 6 height 8
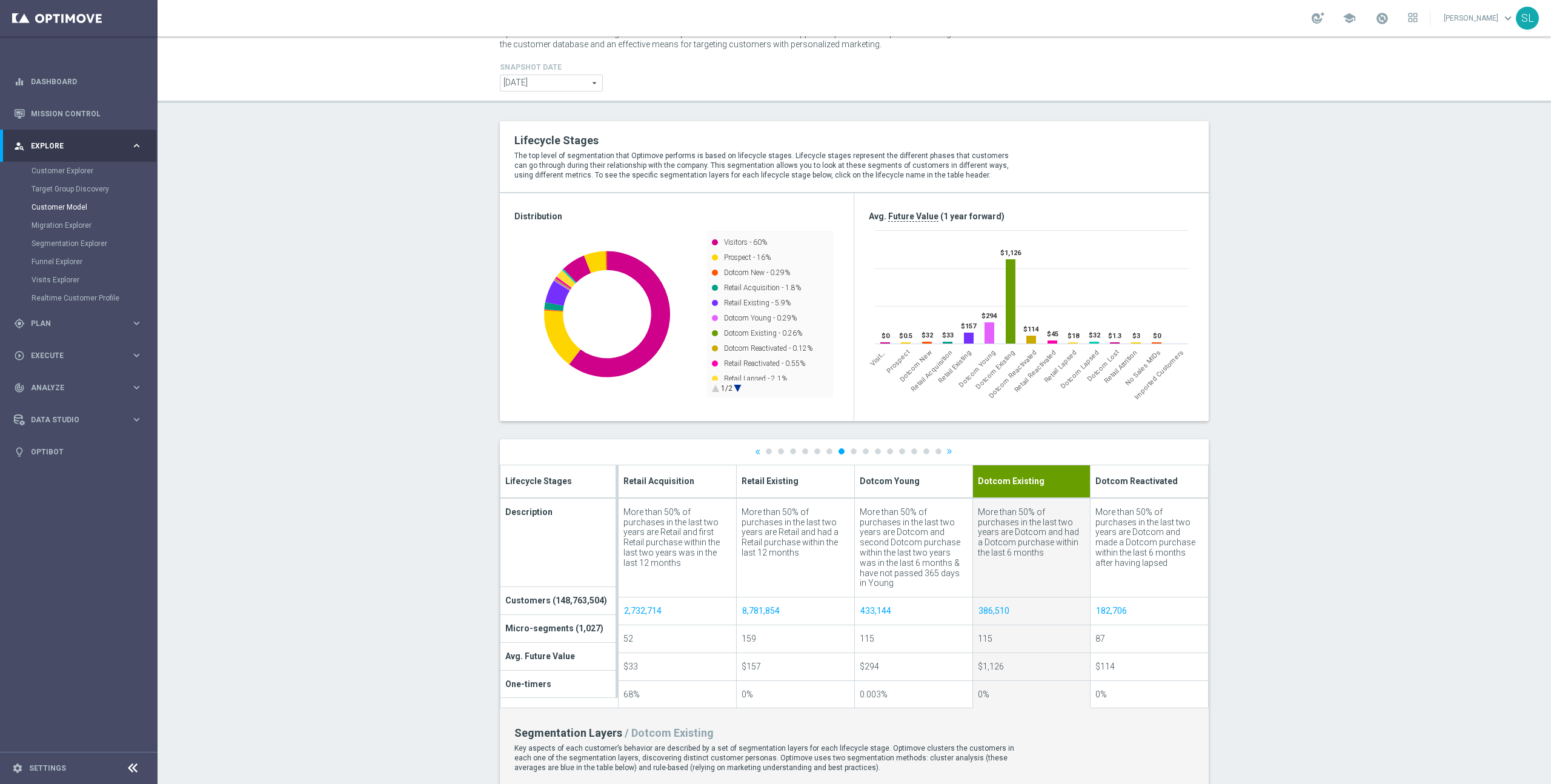
click at [949, 452] on div at bounding box center [854, 742] width 709 height 606
click at [950, 452] on link "»" at bounding box center [949, 451] width 6 height 8
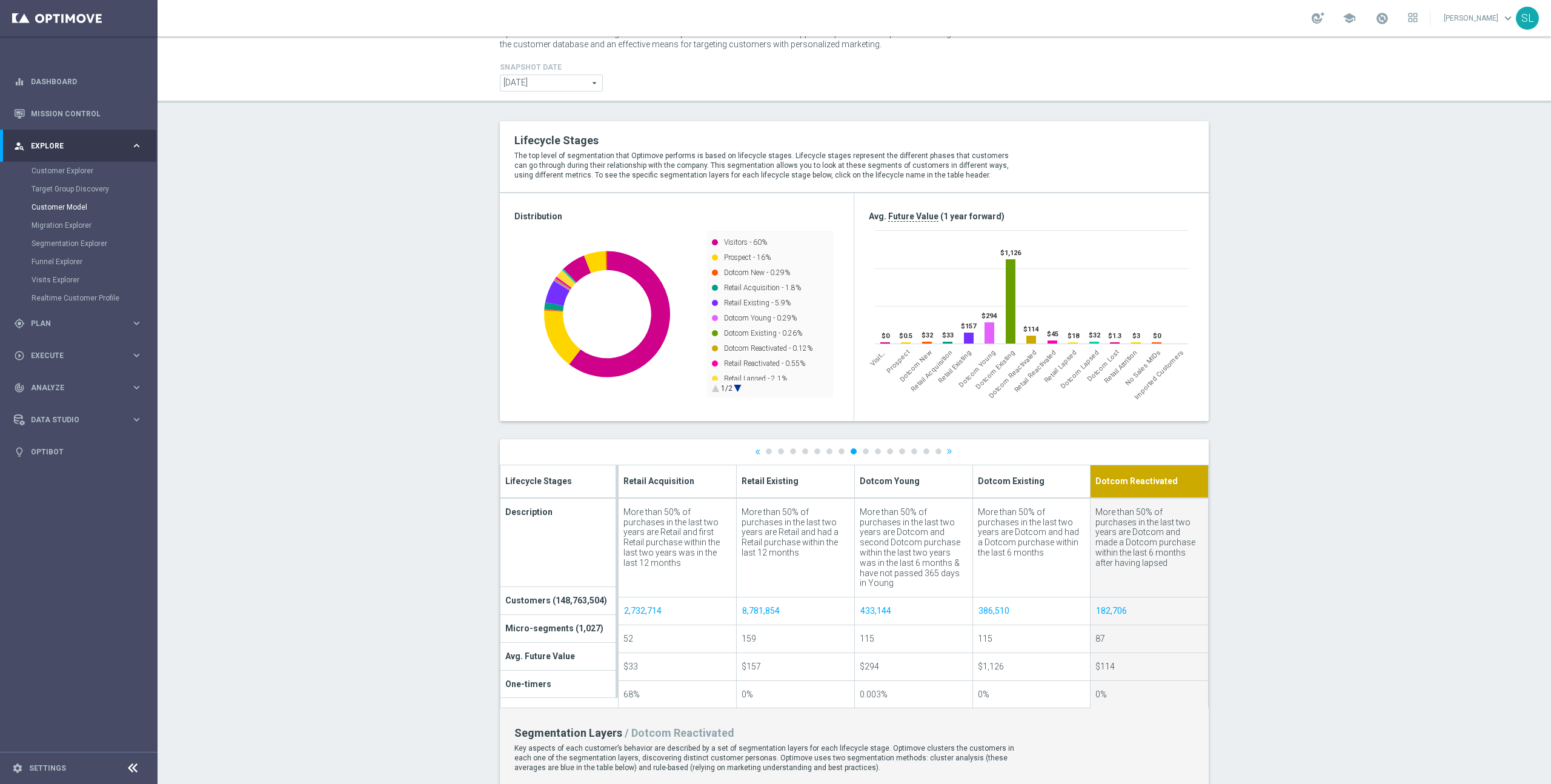
click at [950, 452] on link "»" at bounding box center [949, 451] width 6 height 8
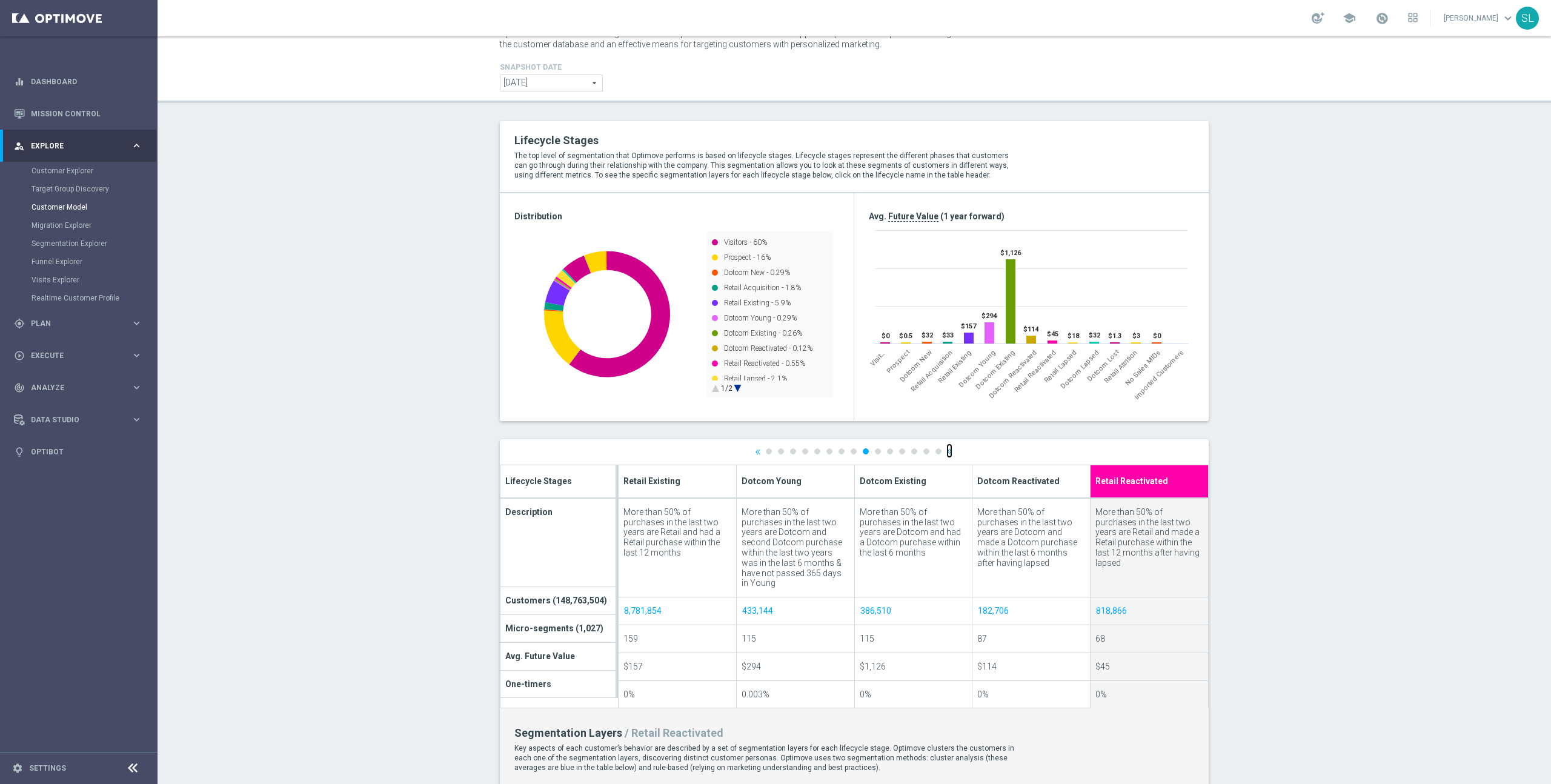
click at [950, 452] on link "»" at bounding box center [949, 451] width 6 height 8
type input "Retail Lapsed"
